Goal: Task Accomplishment & Management: Use online tool/utility

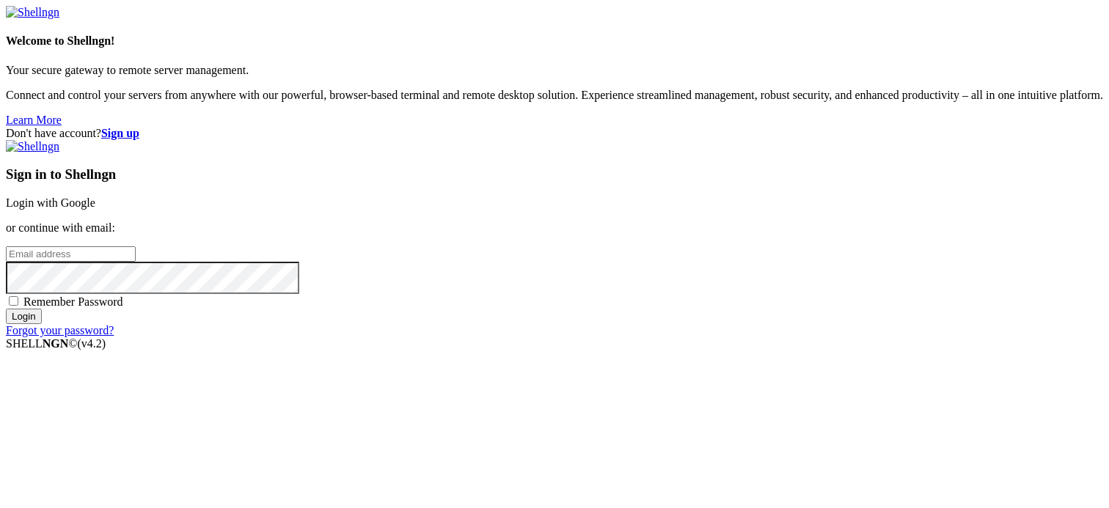
click at [95, 197] on link "Login with Google" at bounding box center [50, 203] width 89 height 12
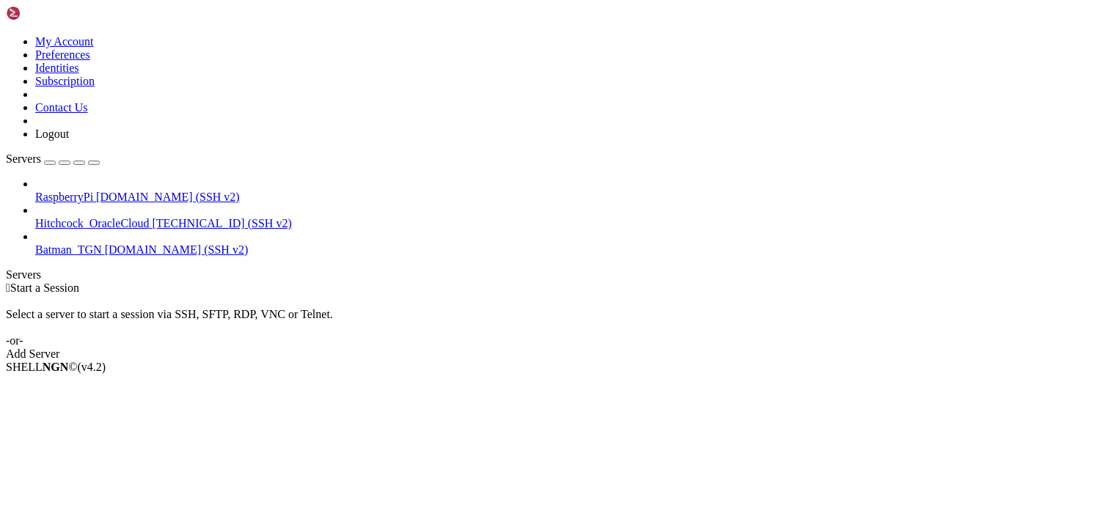
click at [127, 191] on span "[DOMAIN_NAME] (SSH v2)" at bounding box center [168, 197] width 144 height 12
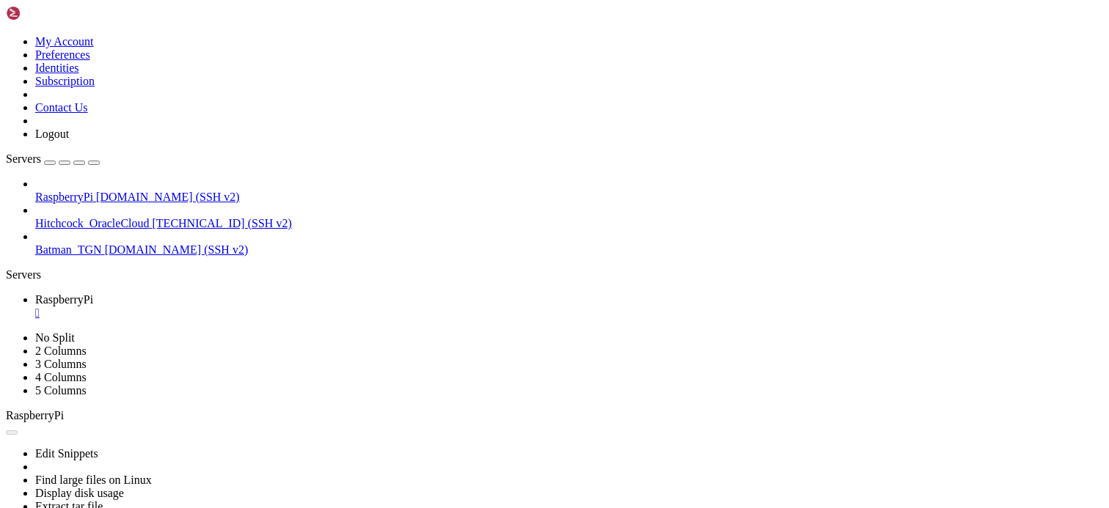
click at [280, 307] on div "" at bounding box center [569, 313] width 1068 height 13
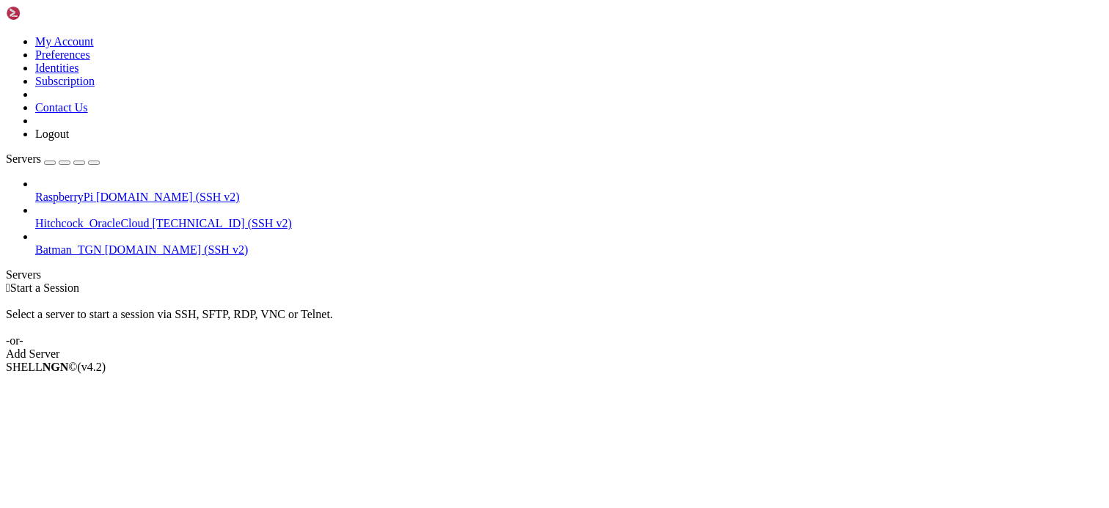
click at [484, 374] on div "SHELL NGN © (v 4.2 )" at bounding box center [554, 367] width 1097 height 13
click at [606, 361] on div " Start a Session Select a server to start a session via SSH, SFTP, RDP, VNC or…" at bounding box center [554, 321] width 1097 height 79
drag, startPoint x: 501, startPoint y: 398, endPoint x: 508, endPoint y: 406, distance: 10.9
click at [501, 361] on div " Start a Session Select a server to start a session via SSH, SFTP, RDP, VNC or…" at bounding box center [554, 321] width 1097 height 79
click at [1005, 282] on div " Start a Session Select a server to start a session via SSH, SFTP, RDP, VNC or…" at bounding box center [554, 321] width 1097 height 79
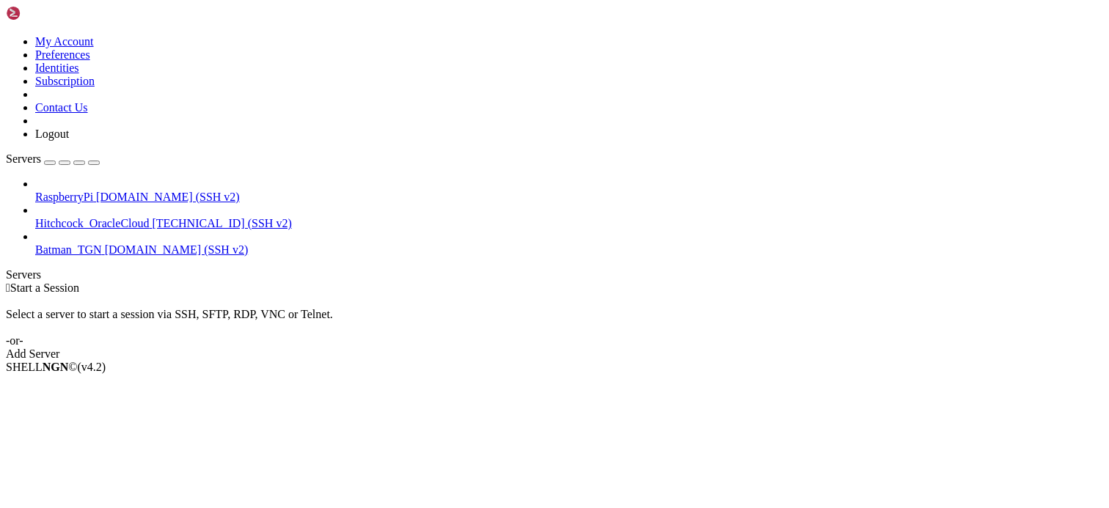
drag, startPoint x: 428, startPoint y: 343, endPoint x: 543, endPoint y: 382, distance: 121.5
click at [428, 343] on div " Start a Session Select a server to start a session via SSH, SFTP, RDP, VNC or…" at bounding box center [554, 321] width 1097 height 79
click at [318, 345] on div " Start a Session Select a server to start a session via SSH, SFTP, RDP, VNC or…" at bounding box center [554, 321] width 1097 height 79
click at [634, 374] on div "SHELL NGN © (v 4.2 )" at bounding box center [554, 367] width 1097 height 13
click at [420, 282] on div " Start a Session Select a server to start a session via SSH, SFTP, RDP, VNC or…" at bounding box center [554, 321] width 1097 height 79
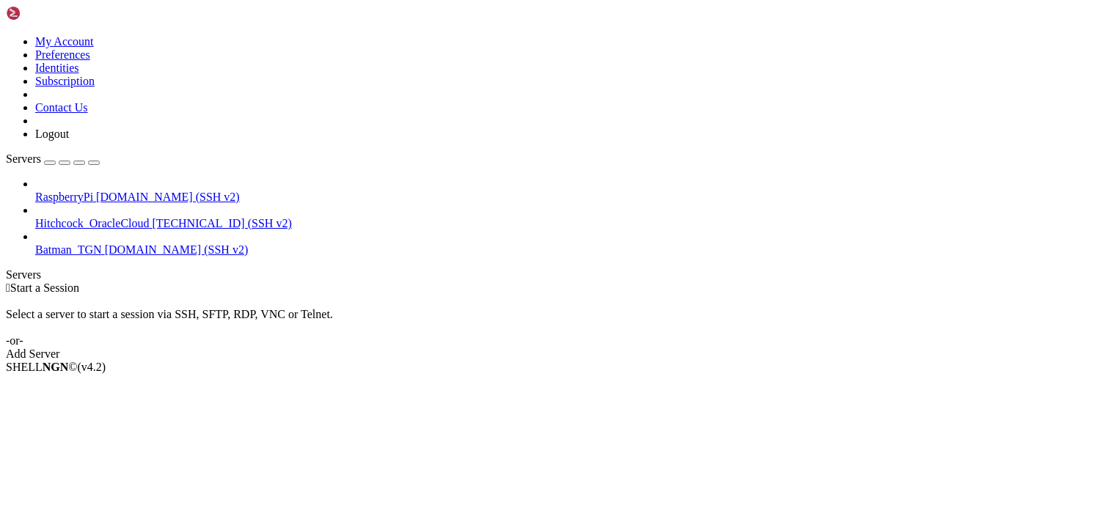
click at [138, 191] on span "[DOMAIN_NAME] (SSH v2)" at bounding box center [168, 197] width 144 height 12
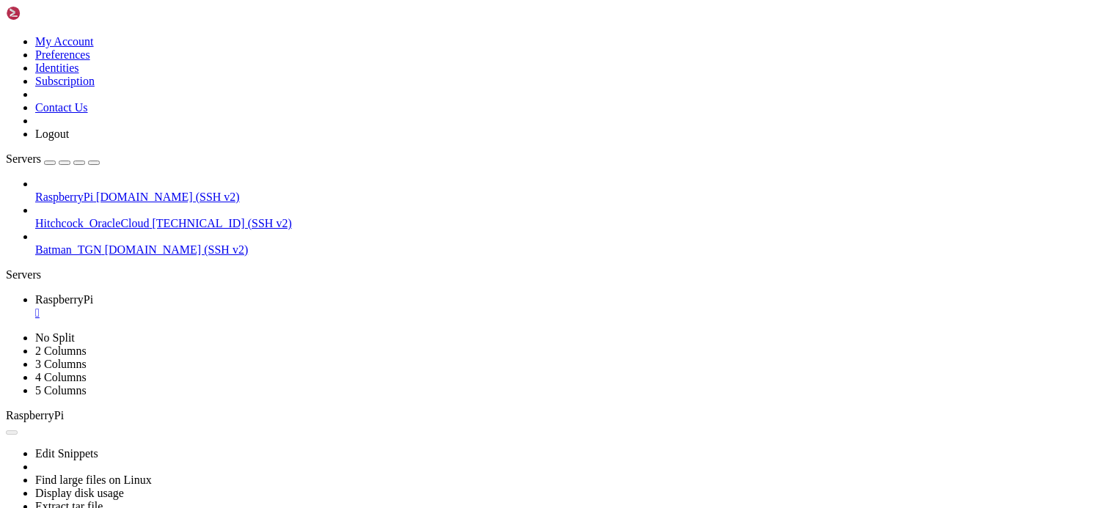
scroll to position [0, 0]
drag, startPoint x: 461, startPoint y: 806, endPoint x: 502, endPoint y: 813, distance: 42.4
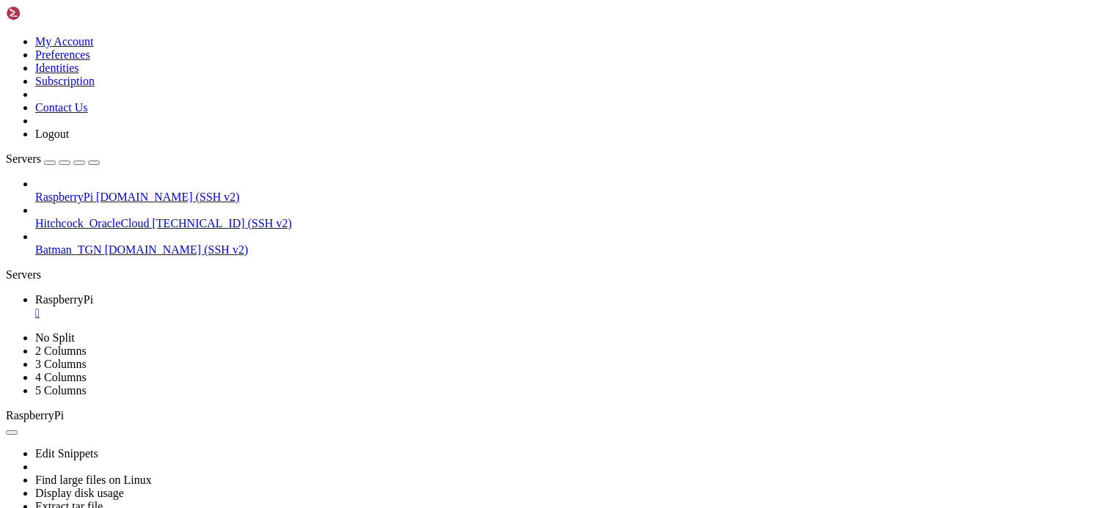
drag, startPoint x: 771, startPoint y: 500, endPoint x: 775, endPoint y: 507, distance: 8.2
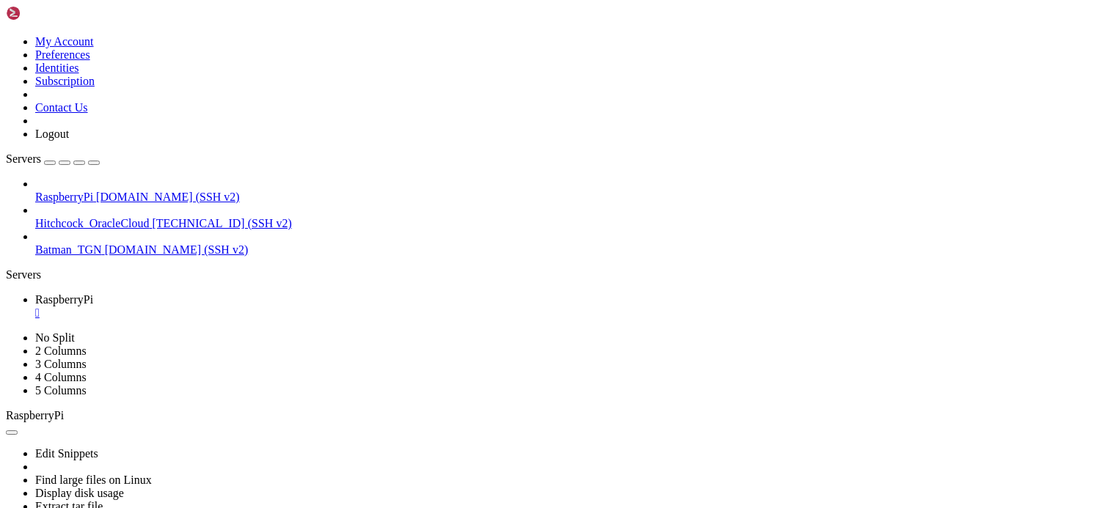
scroll to position [3553, 0]
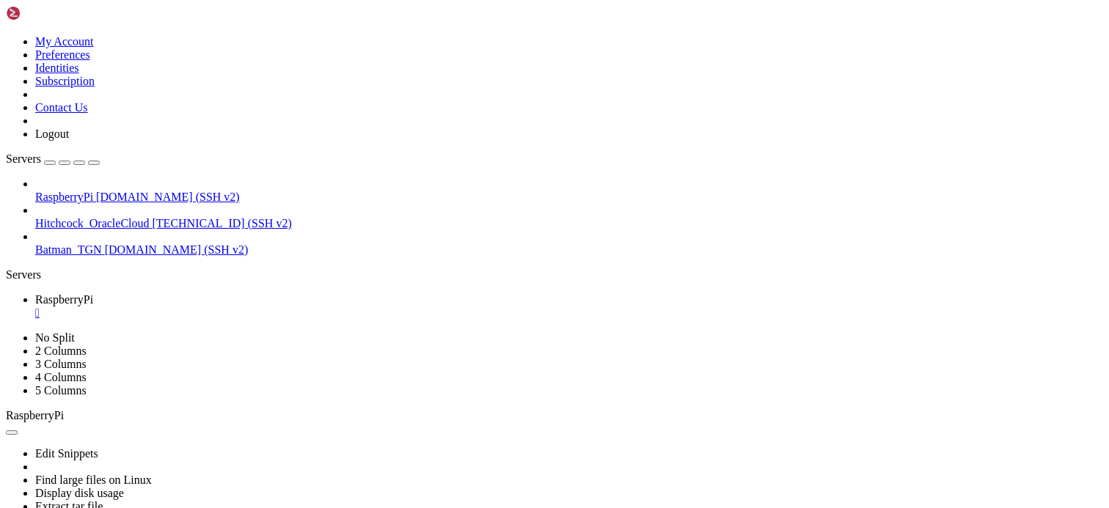
scroll to position [9307, 0]
drag, startPoint x: 393, startPoint y: 843, endPoint x: 406, endPoint y: 843, distance: 13.2
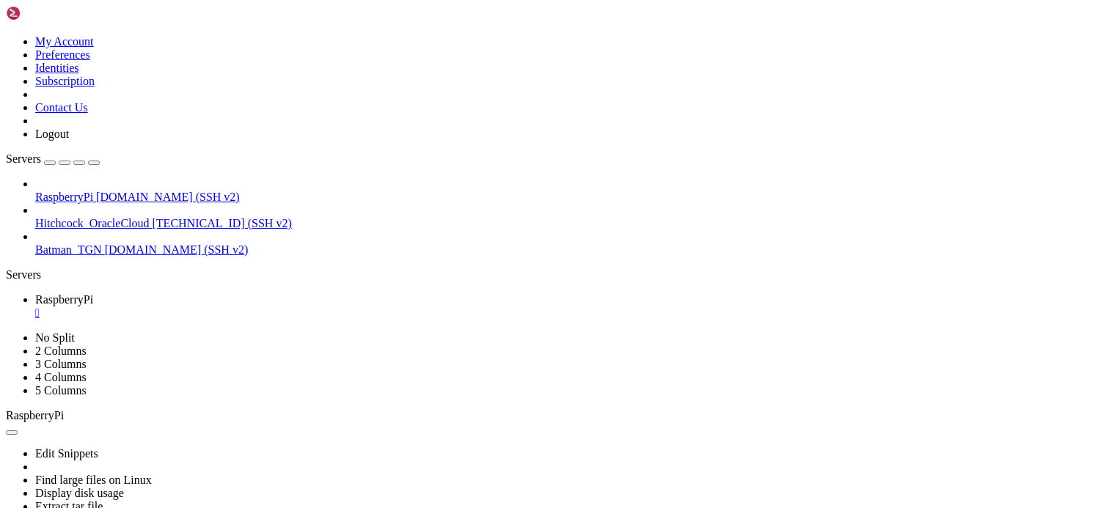
scroll to position [17277, 0]
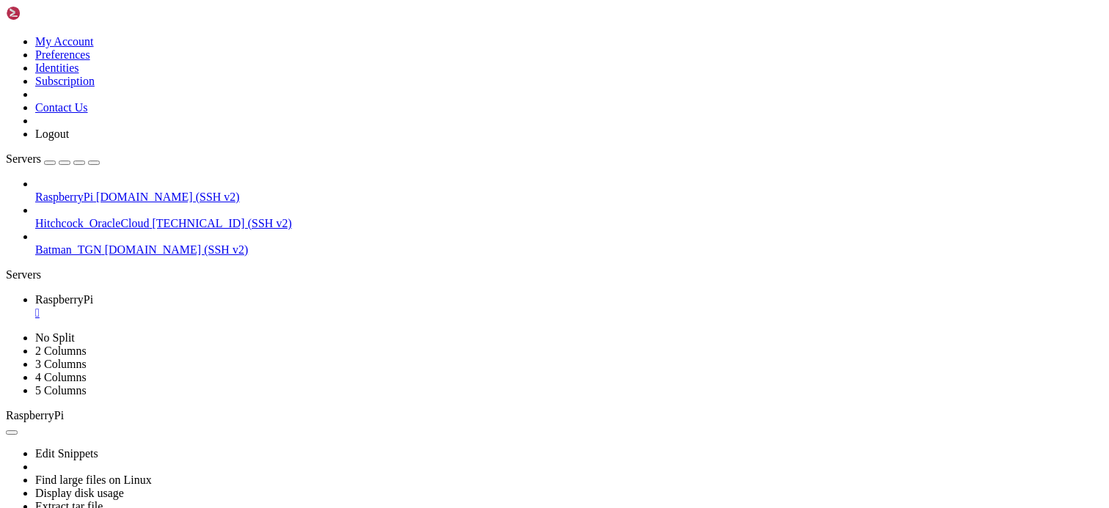
scroll to position [24913, 0]
